Goal: Find specific page/section: Find specific page/section

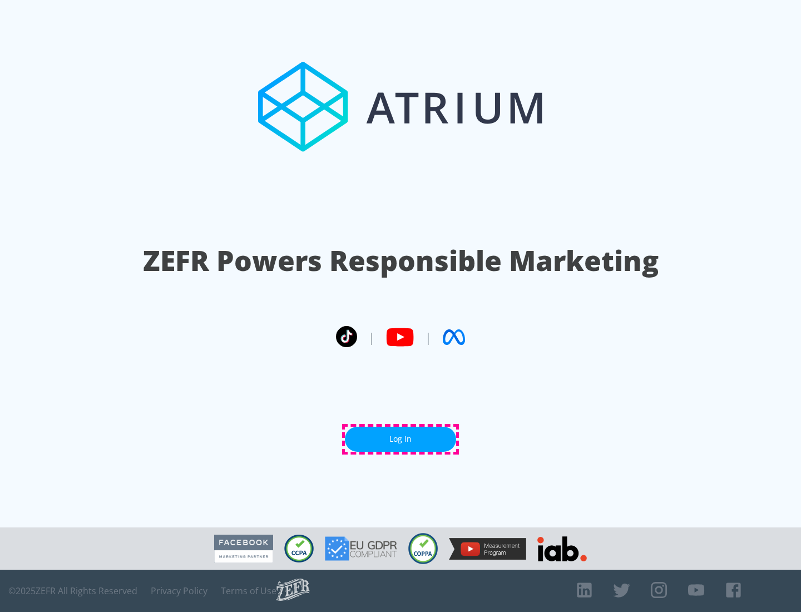
click at [401, 439] on link "Log In" at bounding box center [400, 439] width 111 height 25
